Goal: Navigation & Orientation: Understand site structure

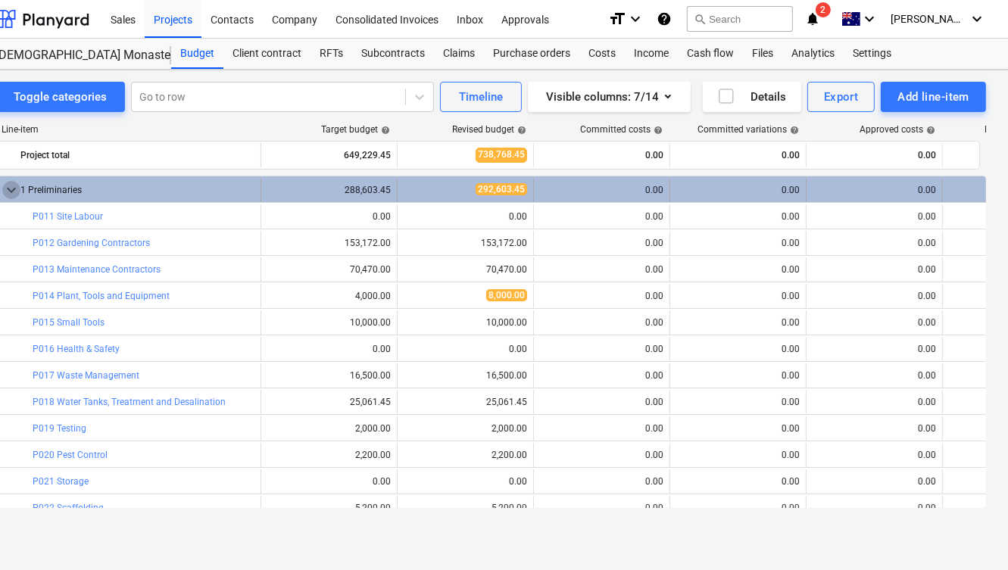
click at [9, 186] on span "keyboard_arrow_down" at bounding box center [11, 190] width 18 height 18
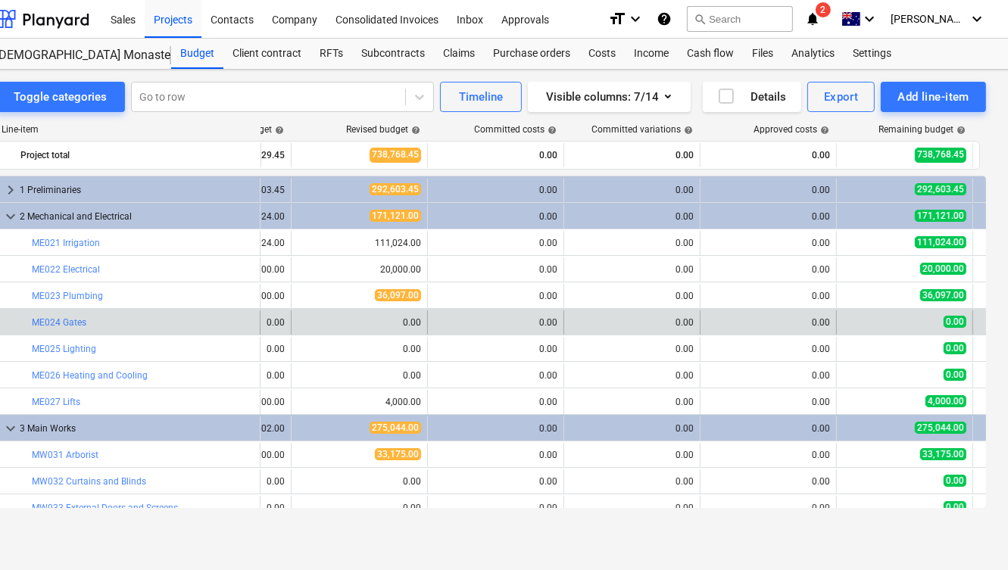
scroll to position [0, 273]
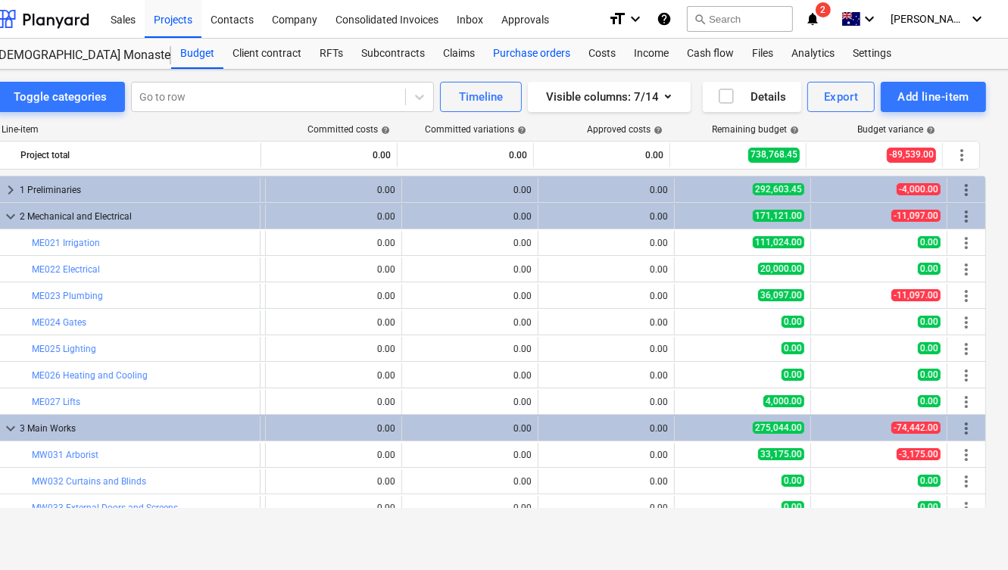
click at [520, 55] on div "Purchase orders" at bounding box center [531, 54] width 95 height 30
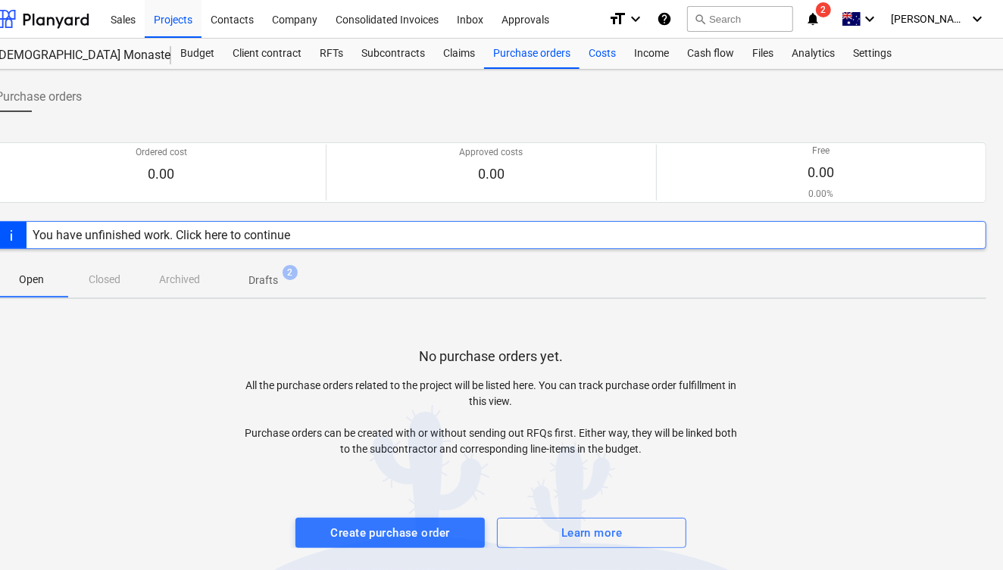
click at [602, 53] on div "Costs" at bounding box center [601, 54] width 45 height 30
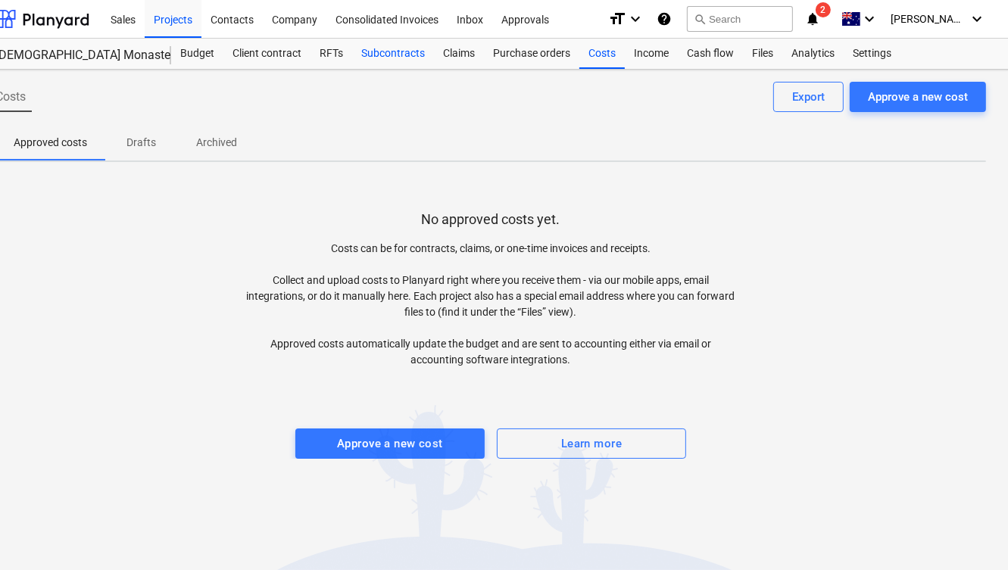
click at [389, 61] on div "Subcontracts" at bounding box center [393, 54] width 82 height 30
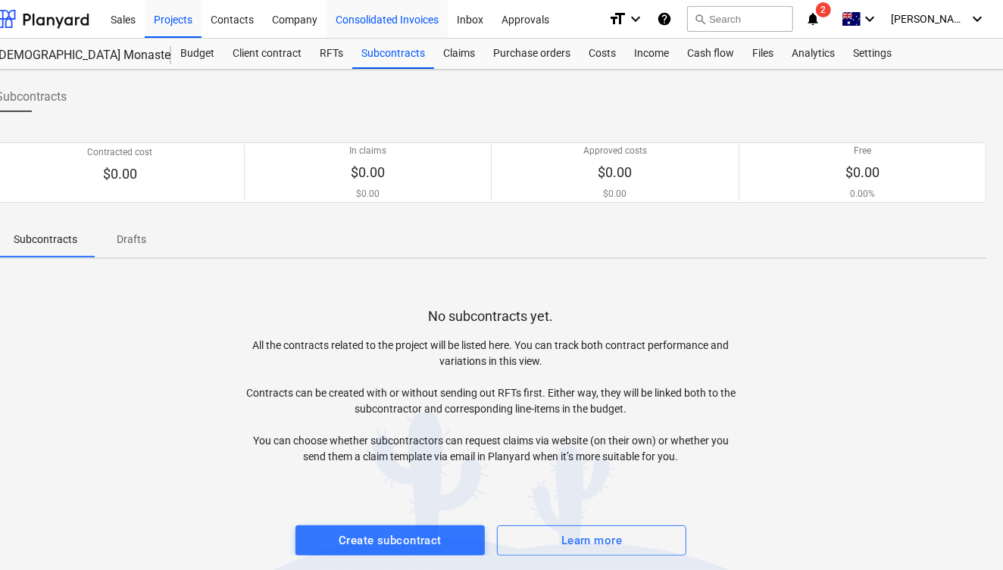
click at [344, 20] on div "Consolidated Invoices" at bounding box center [386, 18] width 121 height 39
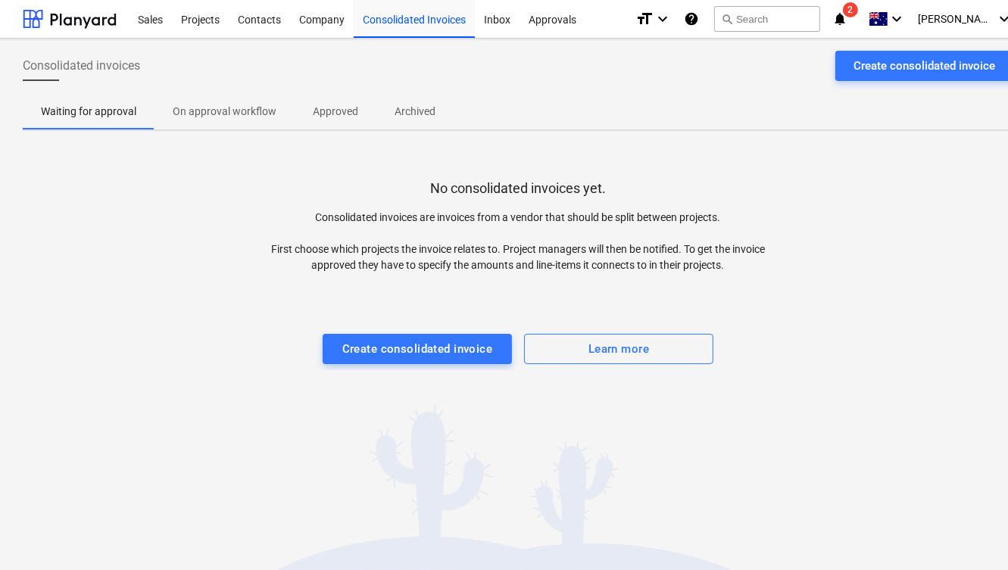
click at [529, 223] on p "Consolidated invoices are invoices from a vendor that should be split between p…" at bounding box center [517, 242] width 495 height 64
